Goal: Find specific page/section

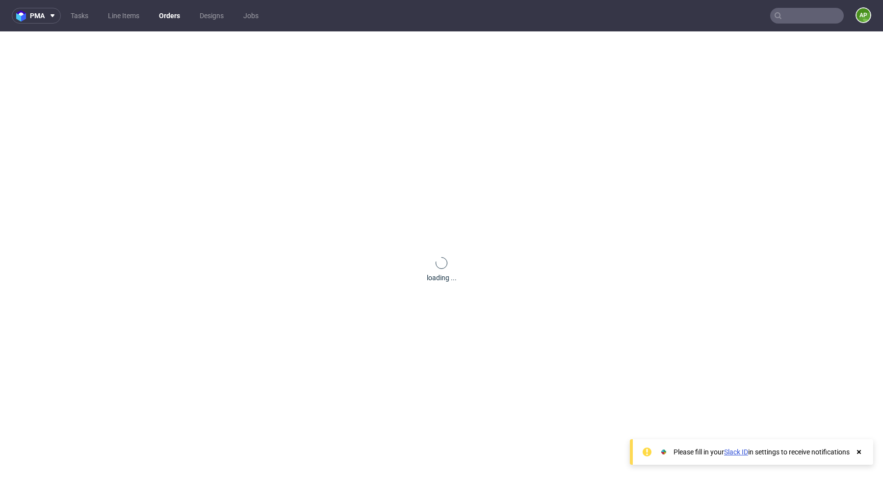
click at [792, 20] on input "text" at bounding box center [807, 16] width 74 height 16
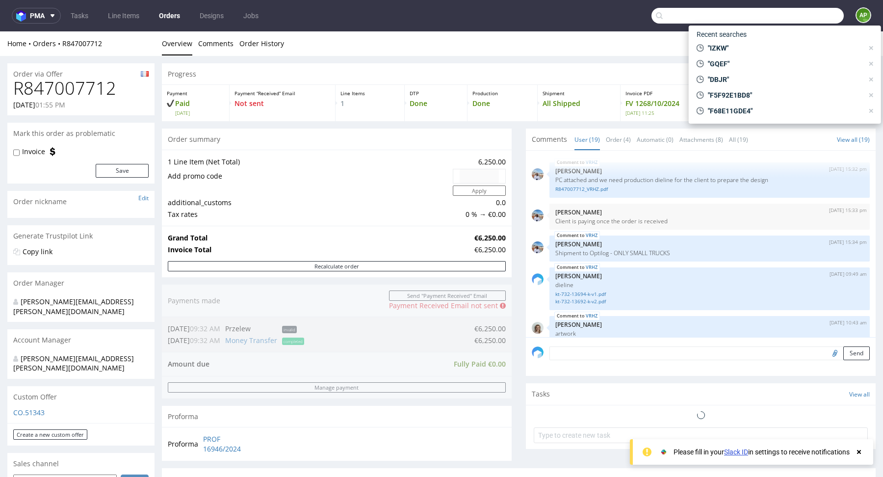
scroll to position [694, 0]
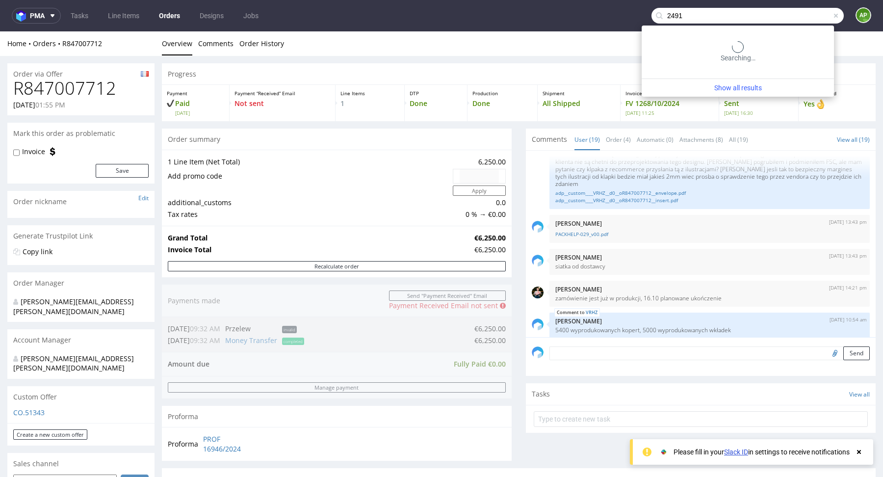
type input "2491"
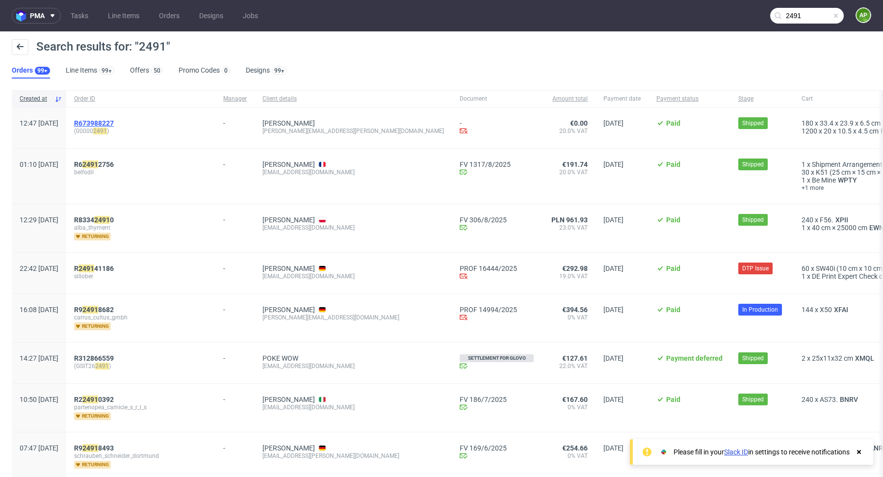
click at [114, 122] on span "R673988227" at bounding box center [94, 123] width 40 height 8
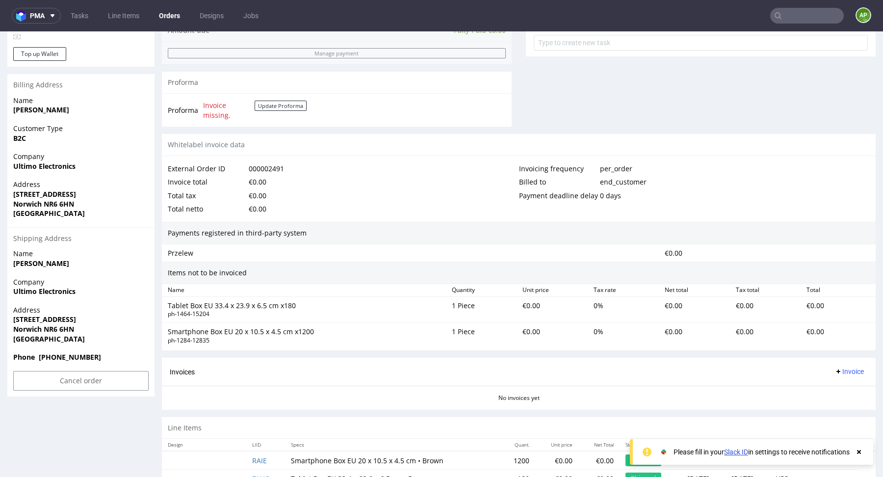
scroll to position [402, 0]
